Goal: Task Accomplishment & Management: Manage account settings

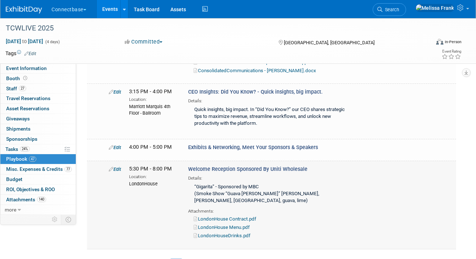
scroll to position [1949, 0]
click at [118, 168] on link "Edit" at bounding box center [115, 168] width 12 height 5
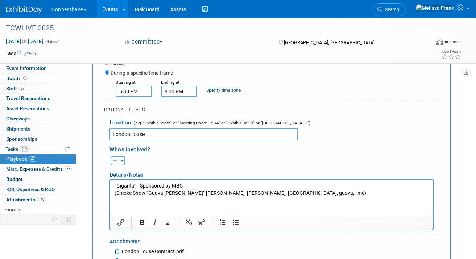
scroll to position [2139, 0]
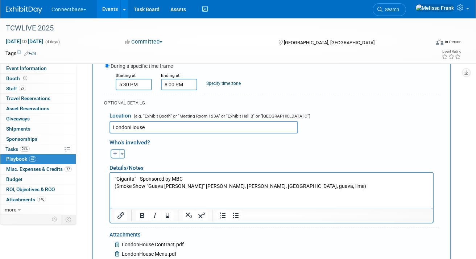
click at [379, 189] on html "“Gigarita” - Sponsored by MBC (Smoke Show “Guava [PERSON_NAME]” [PERSON_NAME], …" at bounding box center [271, 180] width 322 height 17
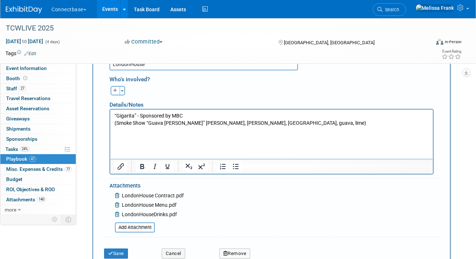
scroll to position [2223, 0]
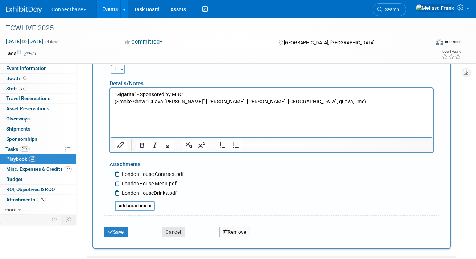
click at [175, 230] on button "Cancel" at bounding box center [174, 232] width 24 height 10
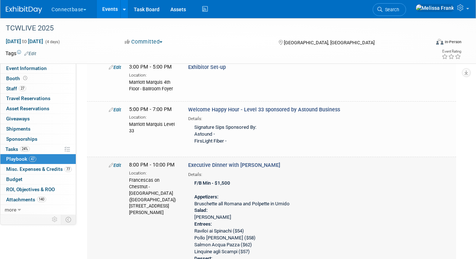
scroll to position [120, 0]
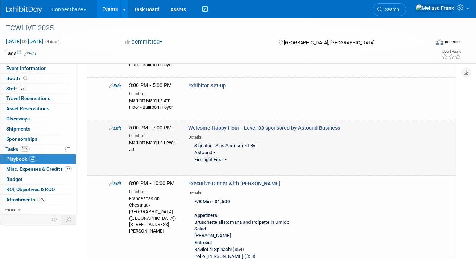
click at [114, 128] on link "Edit" at bounding box center [115, 127] width 12 height 5
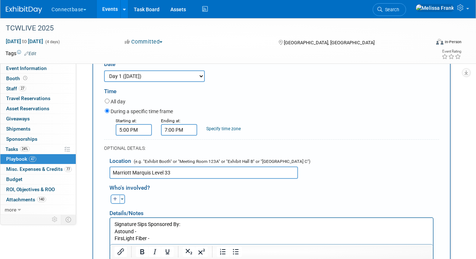
scroll to position [246, 0]
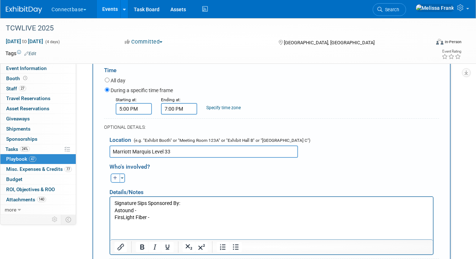
click at [163, 211] on p "Signature Sips Sponsored By: Astound - FirsLight Fiber -" at bounding box center [271, 209] width 314 height 21
click at [137, 211] on p "Signature Sips Sponsored By: Astound - Astound-ing Kick Mule FirsLight Fiber -" at bounding box center [271, 209] width 314 height 21
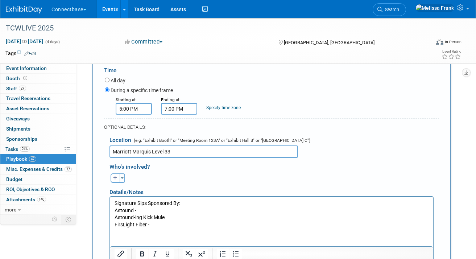
click at [170, 218] on p "Astound-ing Kick Mule FirsLight Fiber -" at bounding box center [271, 220] width 314 height 14
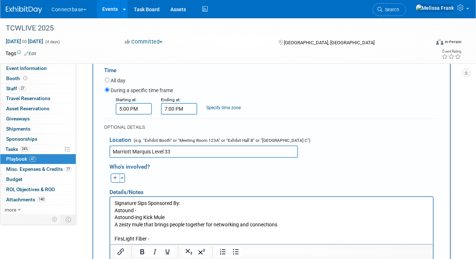
click at [155, 207] on p "Signature Sips Sponsored By: Astound -" at bounding box center [271, 206] width 314 height 14
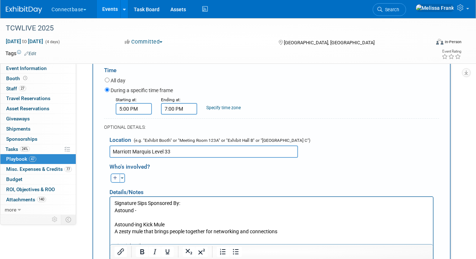
click at [197, 201] on p "Signature Sips Sponsored By: Astound -" at bounding box center [271, 206] width 314 height 14
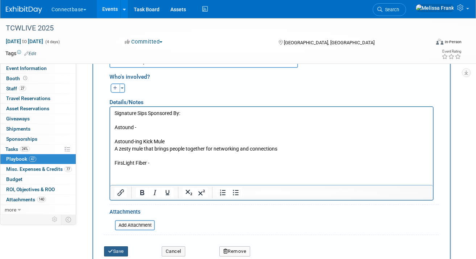
click at [116, 251] on button "Save" at bounding box center [116, 251] width 24 height 10
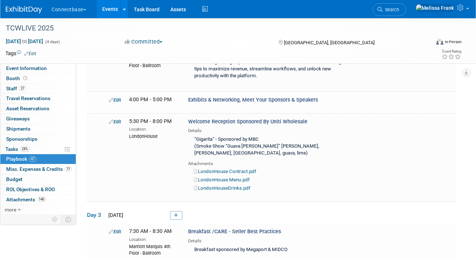
scroll to position [2049, 0]
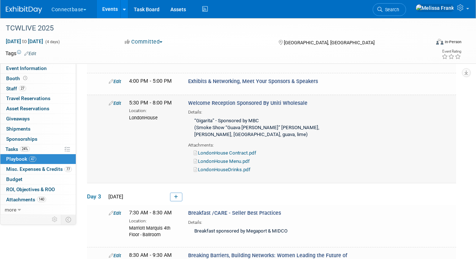
click at [116, 104] on link "Edit" at bounding box center [115, 102] width 12 height 5
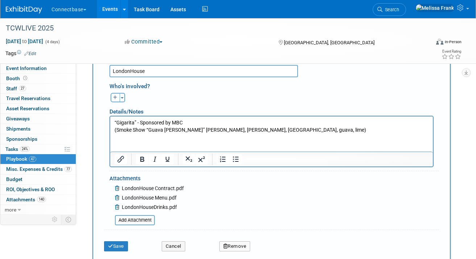
scroll to position [2231, 0]
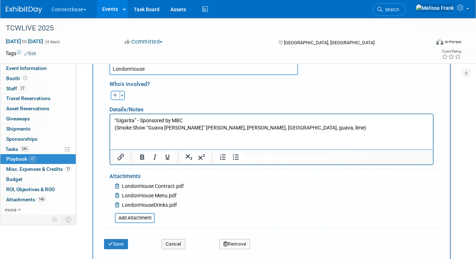
click at [347, 126] on p "“Gigarita” - Sponsored by MBC (Smoke Show “Guava [PERSON_NAME]” [PERSON_NAME], …" at bounding box center [271, 124] width 314 height 14
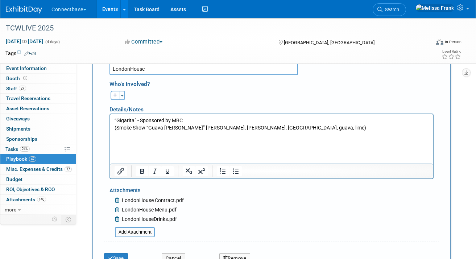
paste body "Rich Text Area. Press ALT-0 for help."
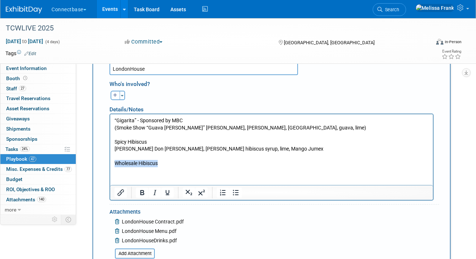
drag, startPoint x: 168, startPoint y: 164, endPoint x: 107, endPoint y: 162, distance: 61.3
click at [110, 162] on html "“Gigarita” - Sponsored by MBC (Smoke Show “Guava [PERSON_NAME]” [PERSON_NAME], …" at bounding box center [271, 140] width 322 height 53
copy p "Wholesale Hibiscus"
drag, startPoint x: 148, startPoint y: 142, endPoint x: 110, endPoint y: 142, distance: 38.4
click at [110, 142] on html "“Gigarita” - Sponsored by MBC (Smoke Show “Guava [PERSON_NAME]” [PERSON_NAME], …" at bounding box center [271, 140] width 322 height 53
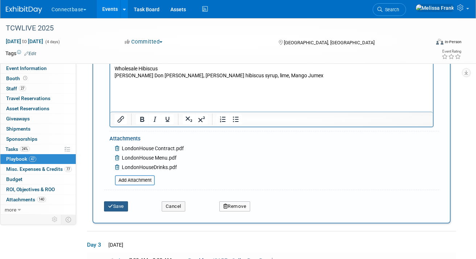
click at [122, 210] on button "Save" at bounding box center [116, 206] width 24 height 10
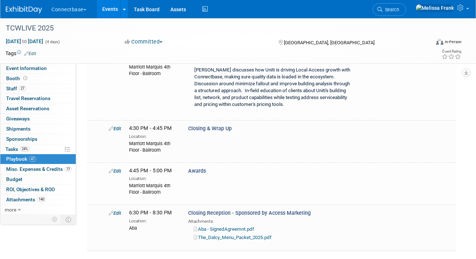
scroll to position [3383, 0]
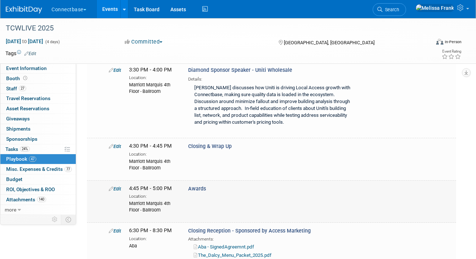
click at [121, 186] on link "Edit" at bounding box center [115, 188] width 12 height 5
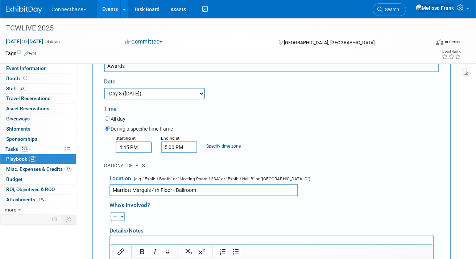
scroll to position [3531, 0]
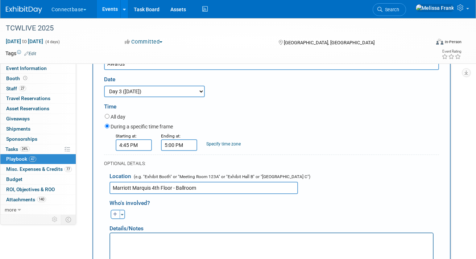
click at [160, 243] on html at bounding box center [271, 238] width 322 height 10
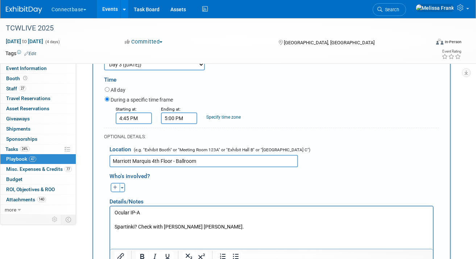
scroll to position [3576, 0]
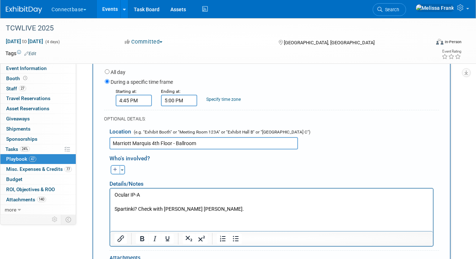
click at [139, 210] on p "Spartinki? Check with [PERSON_NAME] [PERSON_NAME]." at bounding box center [271, 208] width 314 height 7
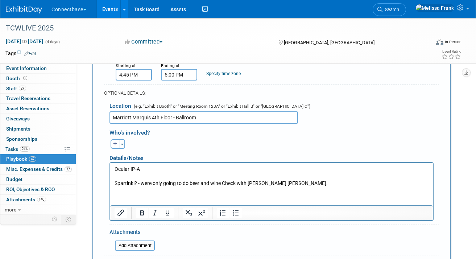
scroll to position [3627, 0]
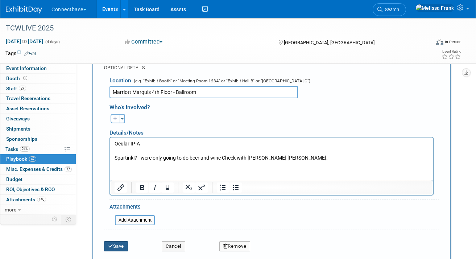
click at [118, 241] on button "Save" at bounding box center [116, 246] width 24 height 10
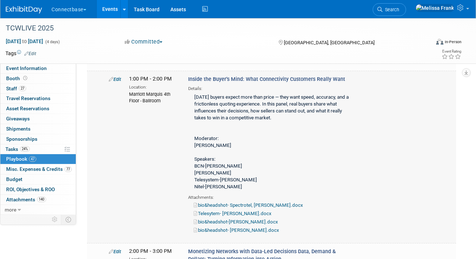
scroll to position [1610, 0]
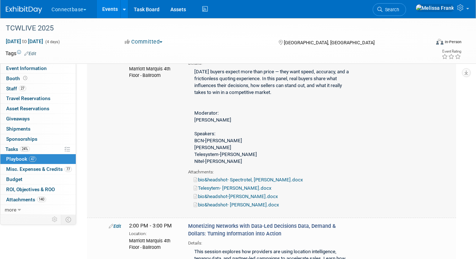
click at [242, 182] on link "bio&headshot- Spectrotel, [PERSON_NAME].docx" at bounding box center [247, 179] width 109 height 5
click at [243, 191] on link "Telesytem- [PERSON_NAME].docx" at bounding box center [232, 187] width 78 height 5
click at [237, 199] on link "bio&headshot-[PERSON_NAME].docx" at bounding box center [235, 195] width 84 height 5
click at [242, 207] on link "bio&headshot- [PERSON_NAME].docx" at bounding box center [236, 204] width 86 height 5
click at [238, 207] on link "bio&headshot- [PERSON_NAME].docx" at bounding box center [236, 204] width 86 height 5
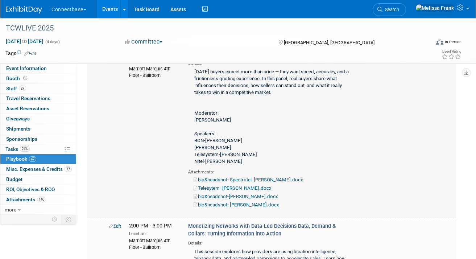
click at [250, 199] on link "bio&headshot-[PERSON_NAME].docx" at bounding box center [235, 195] width 84 height 5
click at [238, 191] on link "Telesytem- [PERSON_NAME].docx" at bounding box center [232, 187] width 78 height 5
